Goal: Find specific page/section: Find specific page/section

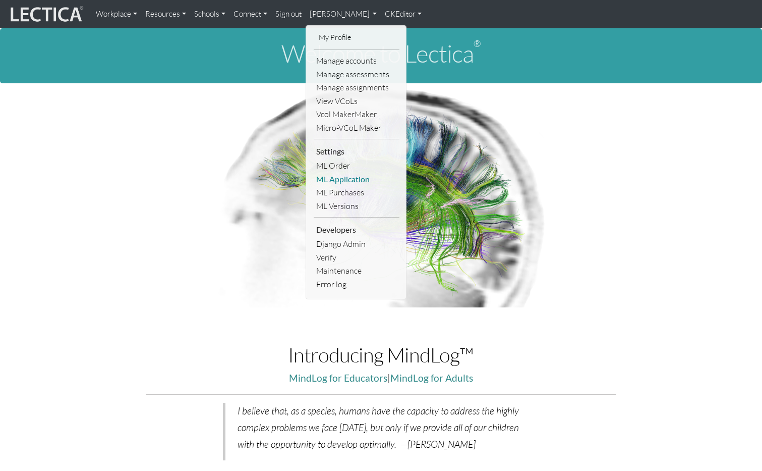
click at [351, 179] on link "ML Application" at bounding box center [357, 179] width 86 height 14
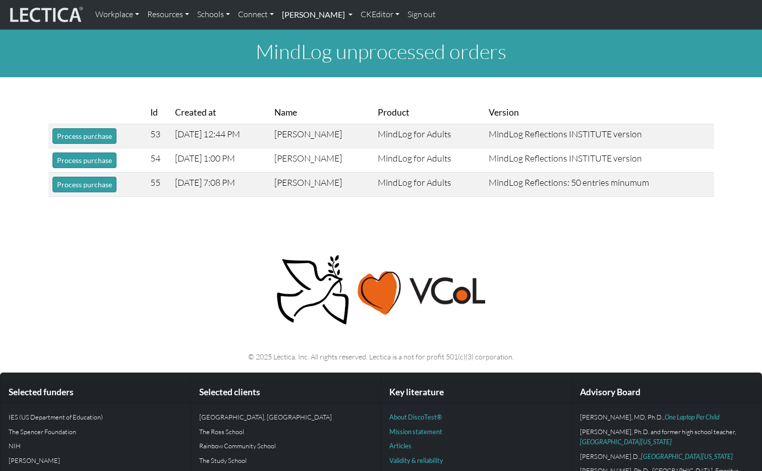
click at [357, 18] on link "[PERSON_NAME]" at bounding box center [317, 14] width 79 height 21
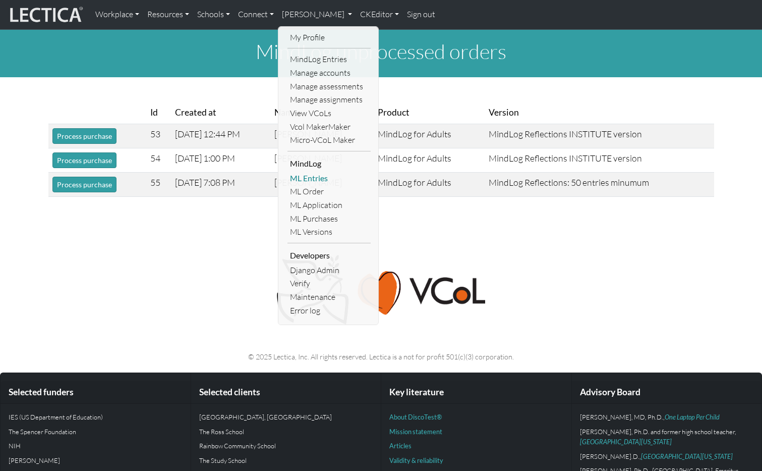
click at [323, 181] on link "ML Entries" at bounding box center [328, 178] width 83 height 14
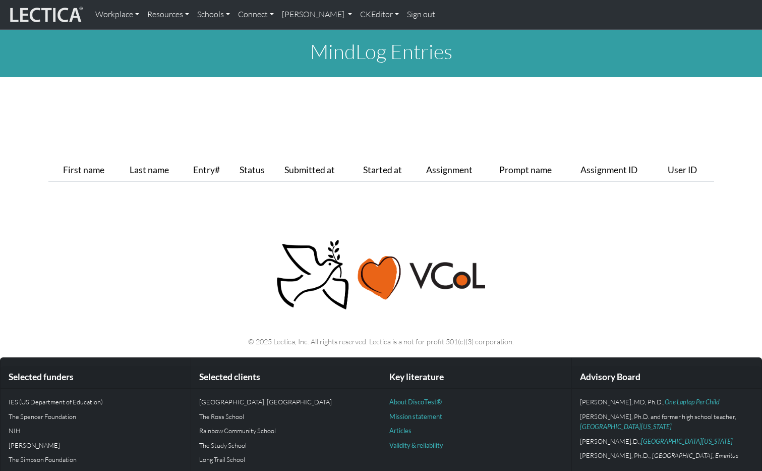
click at [385, 129] on div "MindLog Entries First name Last name Entry# Status Submitted at Started at Assi…" at bounding box center [381, 110] width 762 height 160
